Goal: Information Seeking & Learning: Learn about a topic

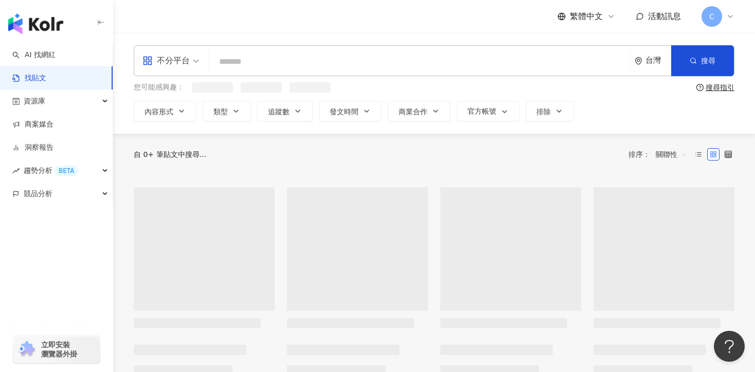
click at [296, 57] on input "search" at bounding box center [419, 61] width 412 height 22
paste input "***"
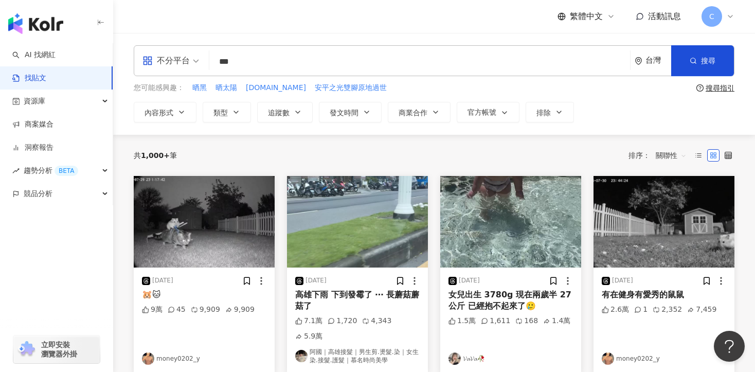
click at [189, 65] on div "不分平台" at bounding box center [165, 60] width 47 height 16
type input "***"
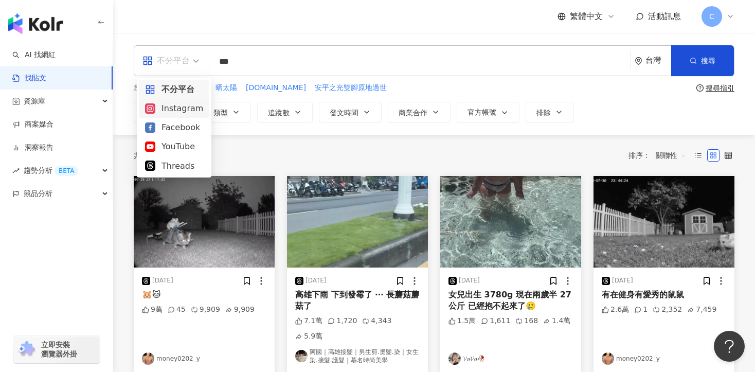
click at [188, 110] on div "Instagram" at bounding box center [174, 108] width 58 height 13
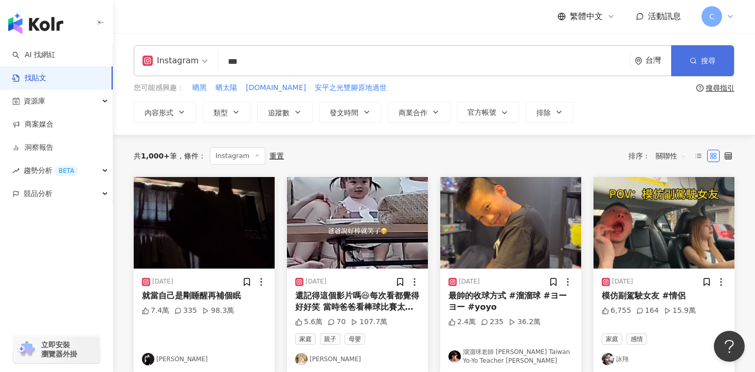
click at [694, 61] on icon "button" at bounding box center [693, 60] width 7 height 7
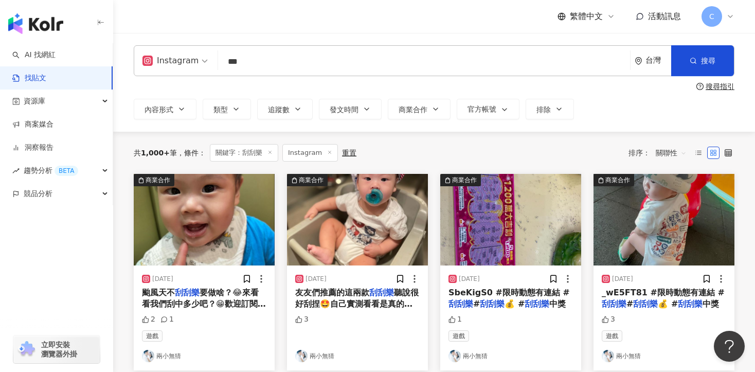
click at [663, 150] on span "關聯性" at bounding box center [671, 153] width 31 height 16
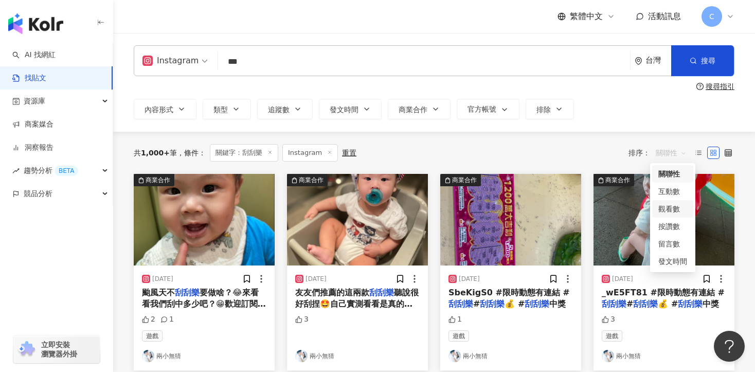
click at [675, 208] on div "觀看數" at bounding box center [672, 208] width 29 height 11
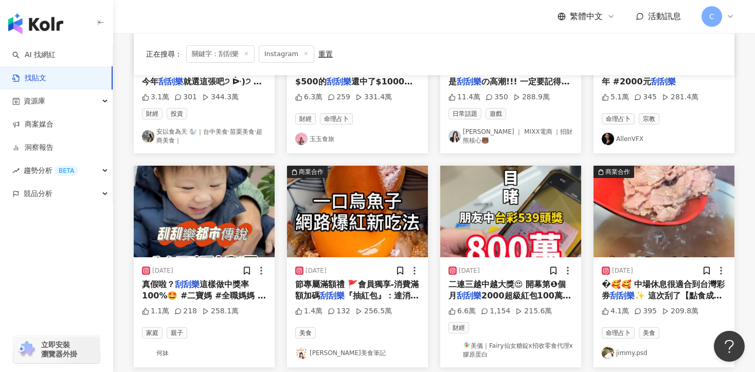
scroll to position [226, 0]
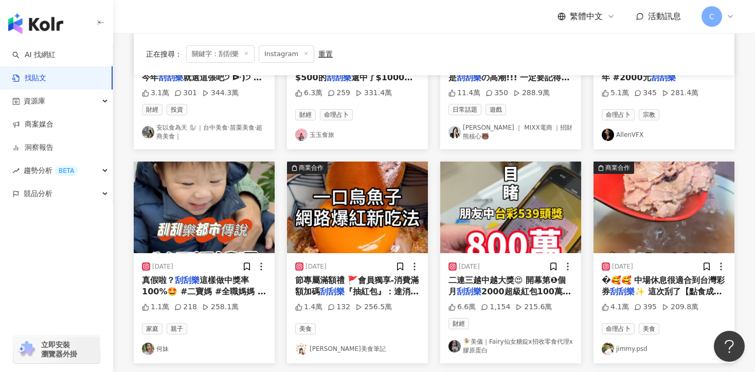
click at [213, 284] on span "這樣做中獎率100%🤩 #二寶媽 #全職媽媽 #育兒生活 #育兒日記 #宜蘭 #可愛 #自媒體 #" at bounding box center [204, 297] width 124 height 44
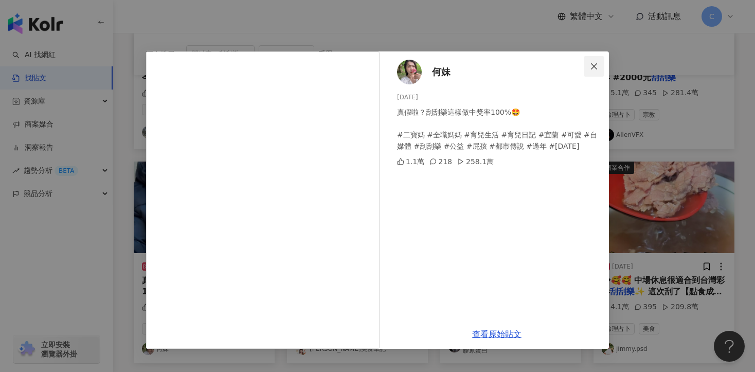
click at [599, 63] on span "Close" at bounding box center [594, 66] width 21 height 8
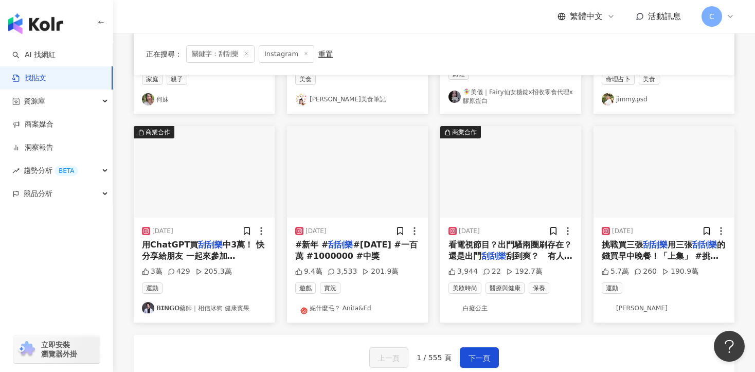
scroll to position [480, 0]
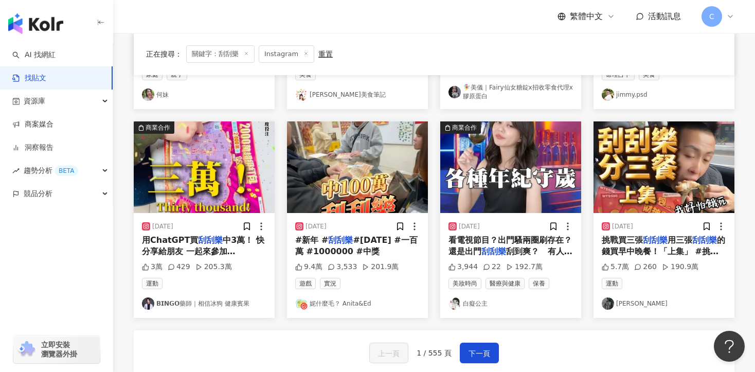
click at [167, 238] on span "用ChatGPT買" at bounding box center [170, 240] width 56 height 10
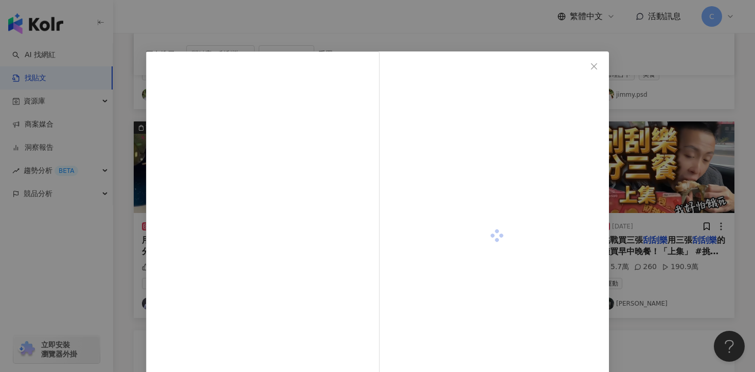
scroll to position [89, 0]
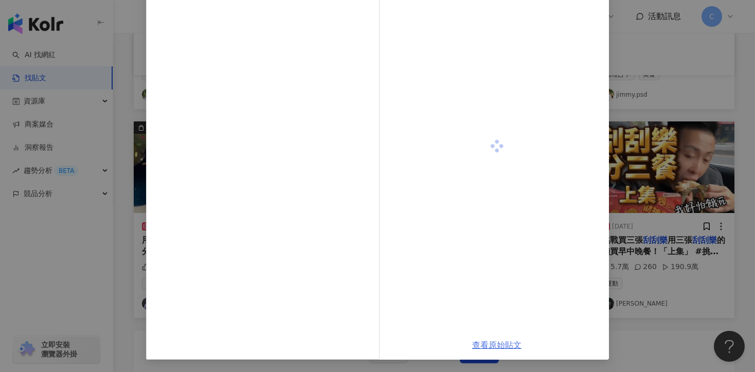
click at [491, 343] on link "查看原始貼文" at bounding box center [496, 345] width 49 height 10
